Goal: Find specific page/section: Find specific page/section

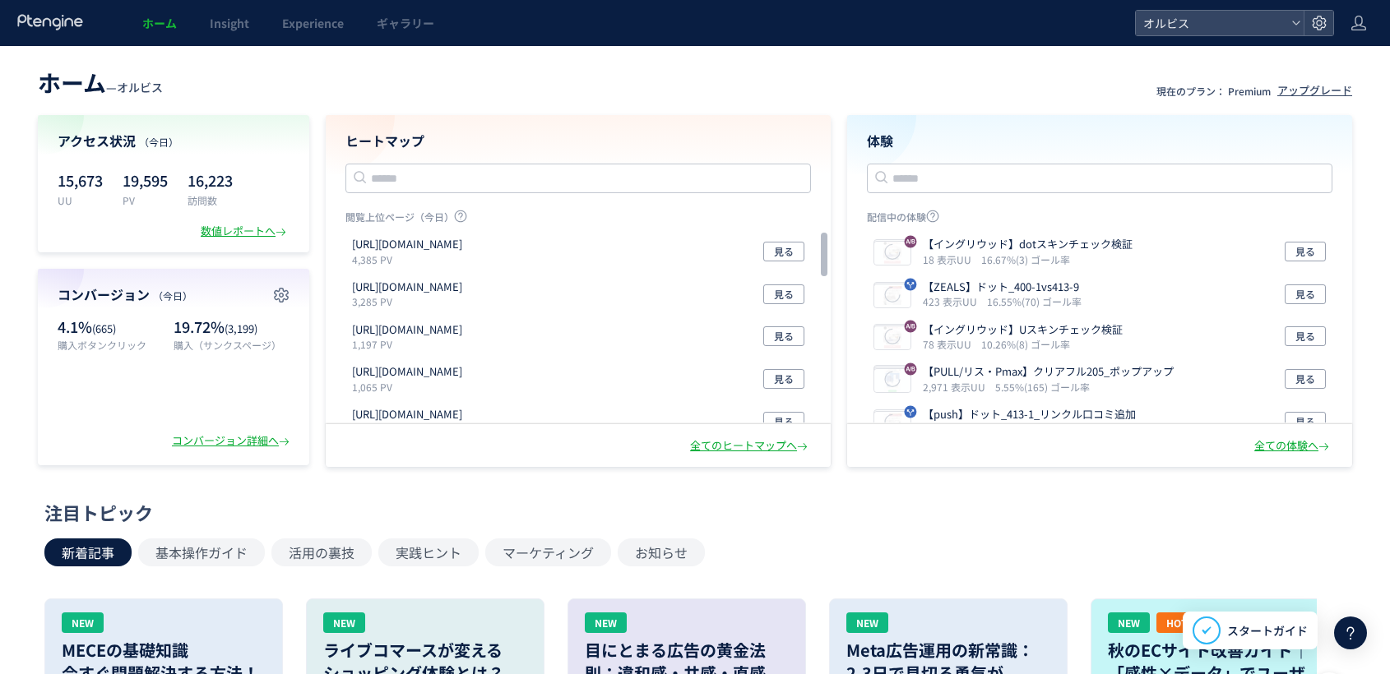
click at [336, 17] on span "Experience" at bounding box center [313, 23] width 62 height 16
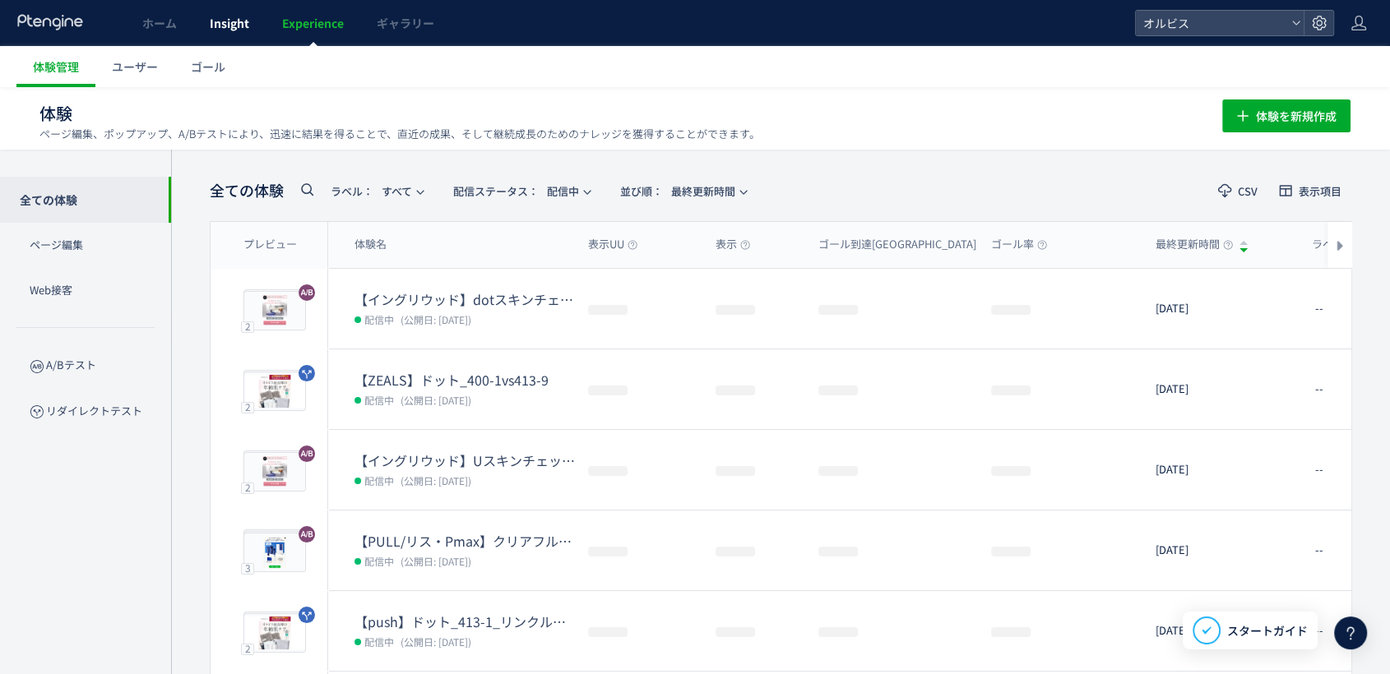
click at [225, 24] on span "Insight" at bounding box center [229, 23] width 39 height 16
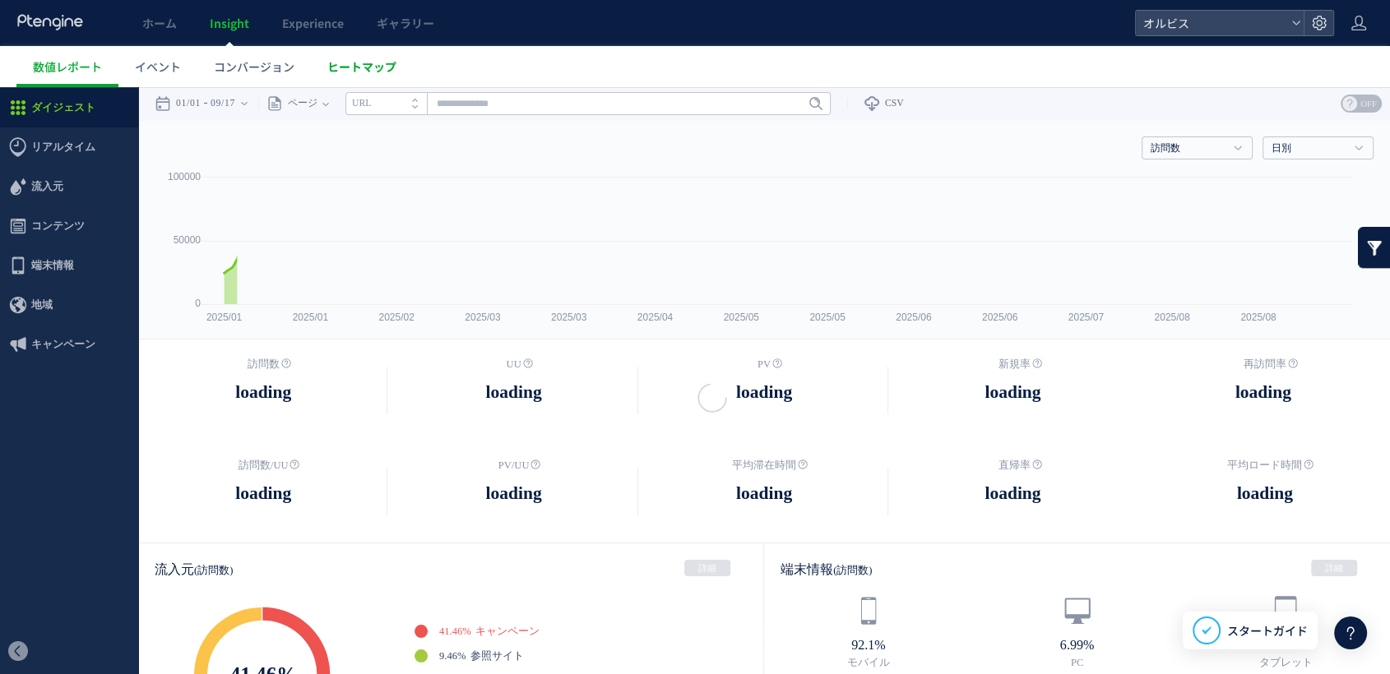
drag, startPoint x: 384, startPoint y: 61, endPoint x: 1035, endPoint y: 39, distance: 651.7
click at [384, 61] on span "ヒートマップ" at bounding box center [361, 66] width 69 height 16
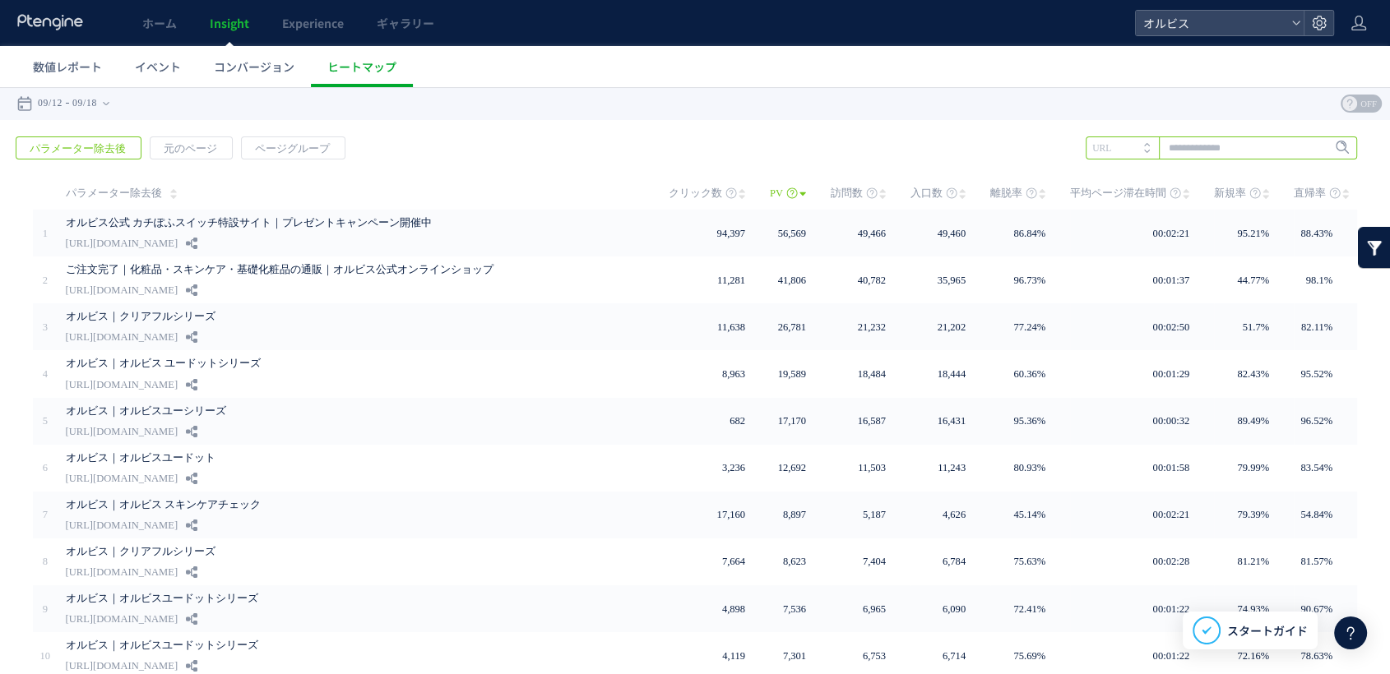
click at [1174, 141] on input "text" at bounding box center [1221, 148] width 271 height 23
type input "***"
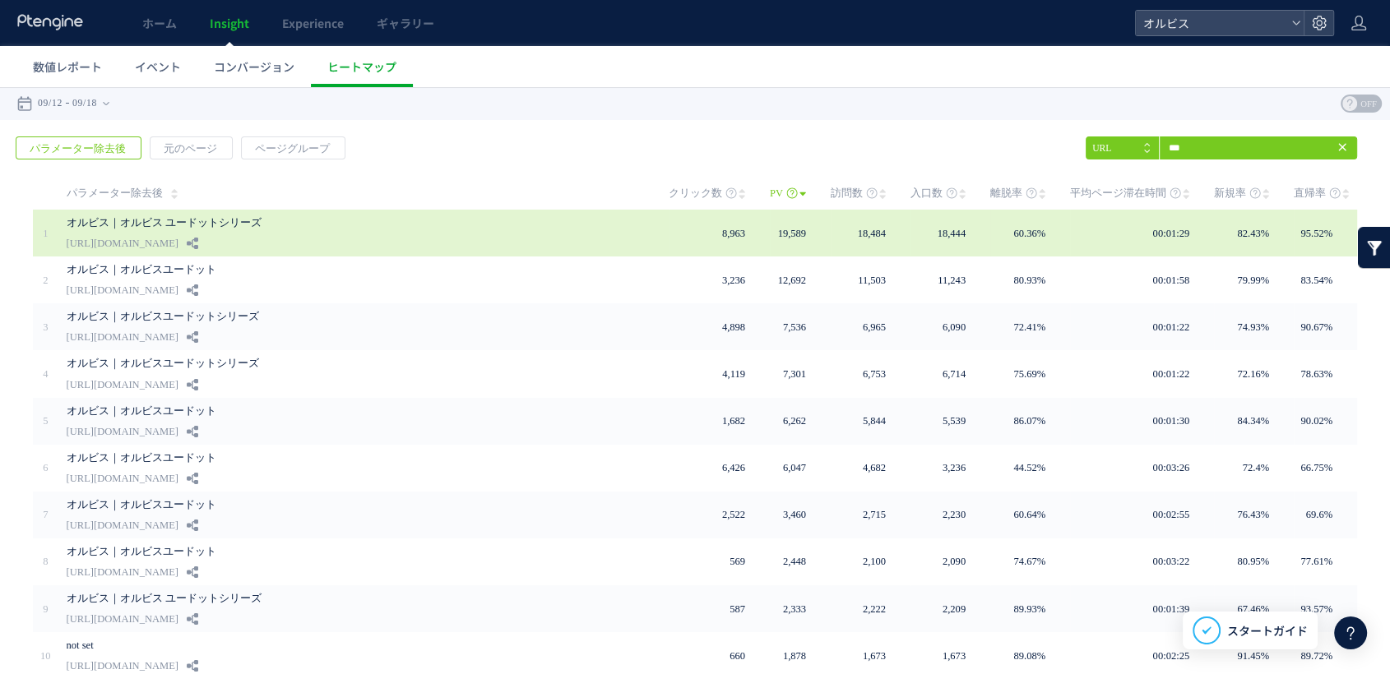
drag, startPoint x: 297, startPoint y: 245, endPoint x: 66, endPoint y: 252, distance: 231.2
click at [67, 252] on div "オルビス｜オルビス ユードットシリーズ [URL][DOMAIN_NAME]" at bounding box center [356, 233] width 579 height 47
copy div "[URL][DOMAIN_NAME]"
